Goal: Information Seeking & Learning: Learn about a topic

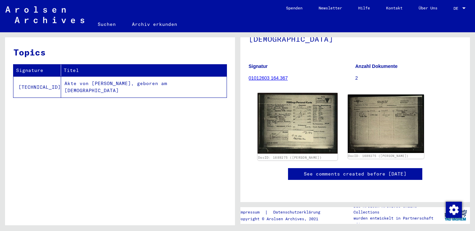
scroll to position [90, 0]
click at [288, 93] on img at bounding box center [297, 123] width 80 height 61
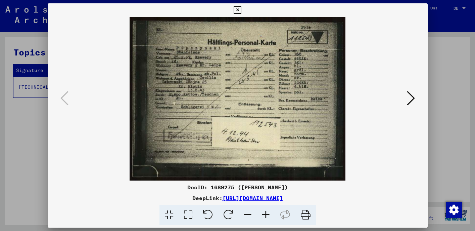
click at [170, 212] on icon at bounding box center [168, 214] width 19 height 20
click at [188, 213] on icon at bounding box center [188, 214] width 19 height 20
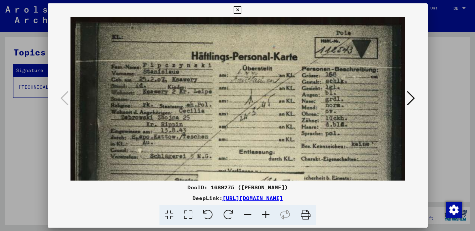
click at [169, 217] on icon at bounding box center [168, 214] width 19 height 20
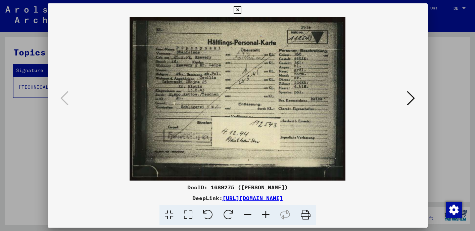
click at [189, 213] on icon at bounding box center [188, 214] width 19 height 20
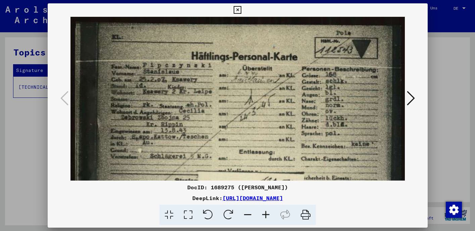
click at [265, 213] on icon at bounding box center [266, 214] width 18 height 20
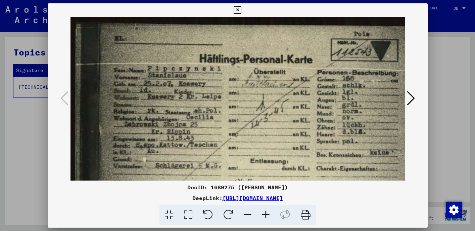
click at [265, 213] on icon at bounding box center [266, 214] width 18 height 20
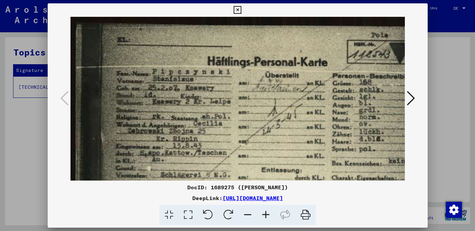
scroll to position [0, 0]
click at [249, 211] on icon at bounding box center [248, 214] width 18 height 20
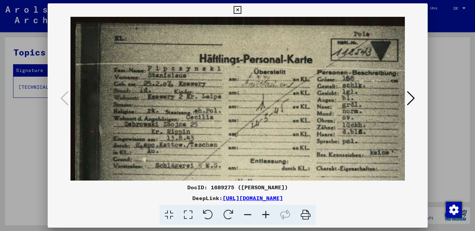
click at [249, 211] on icon at bounding box center [248, 214] width 18 height 20
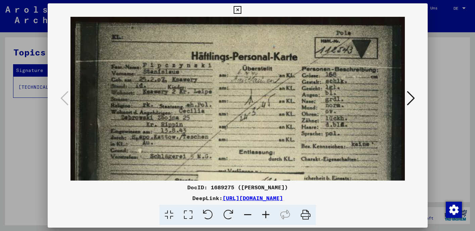
click at [249, 211] on icon at bounding box center [248, 214] width 18 height 20
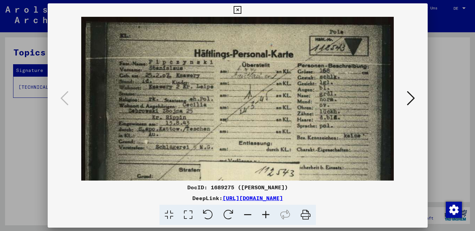
click at [249, 211] on icon at bounding box center [248, 214] width 18 height 20
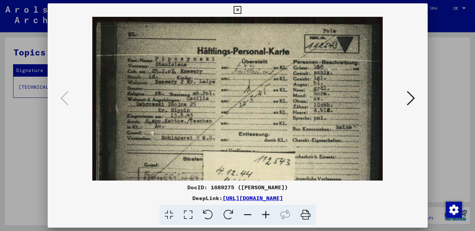
click at [249, 211] on icon at bounding box center [248, 214] width 18 height 20
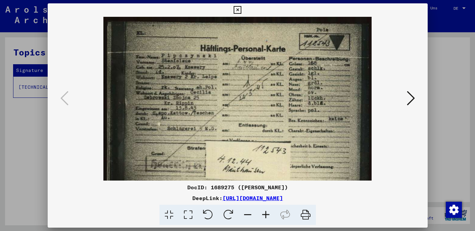
click at [306, 215] on icon at bounding box center [305, 214] width 20 height 20
click at [241, 9] on icon at bounding box center [238, 10] width 8 height 8
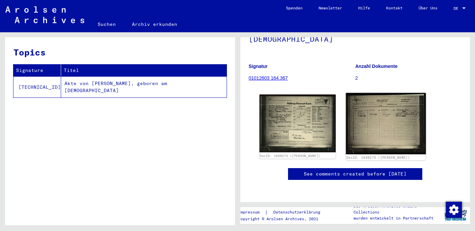
click at [385, 94] on img at bounding box center [386, 123] width 80 height 61
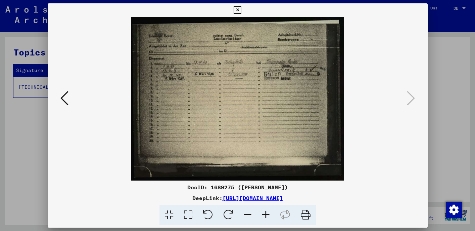
click at [307, 214] on icon at bounding box center [305, 214] width 20 height 20
click at [241, 10] on icon at bounding box center [238, 10] width 8 height 8
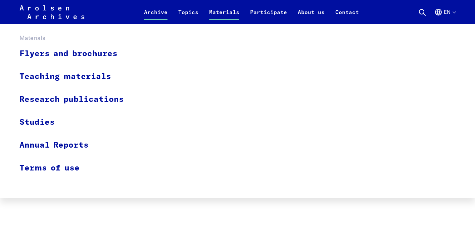
scroll to position [463, 0]
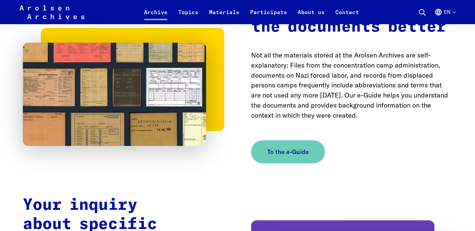
scroll to position [1048, 0]
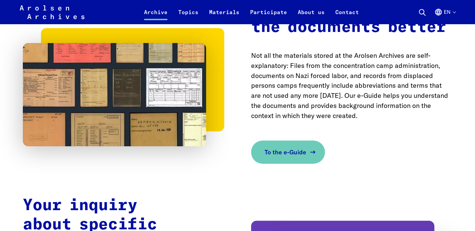
click at [293, 147] on span "To the e-Guide" at bounding box center [286, 151] width 42 height 9
